Goal: Navigation & Orientation: Go to known website

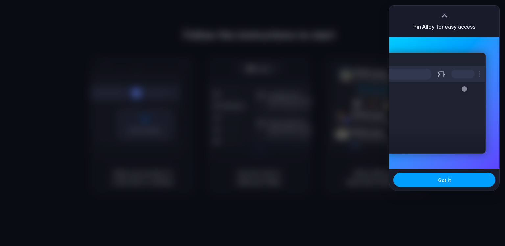
click at [424, 180] on button "Got it" at bounding box center [444, 179] width 102 height 14
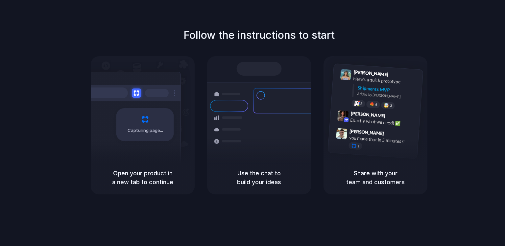
click at [252, 123] on div at bounding box center [252, 123] width 0 height 0
